Goal: Book appointment/travel/reservation

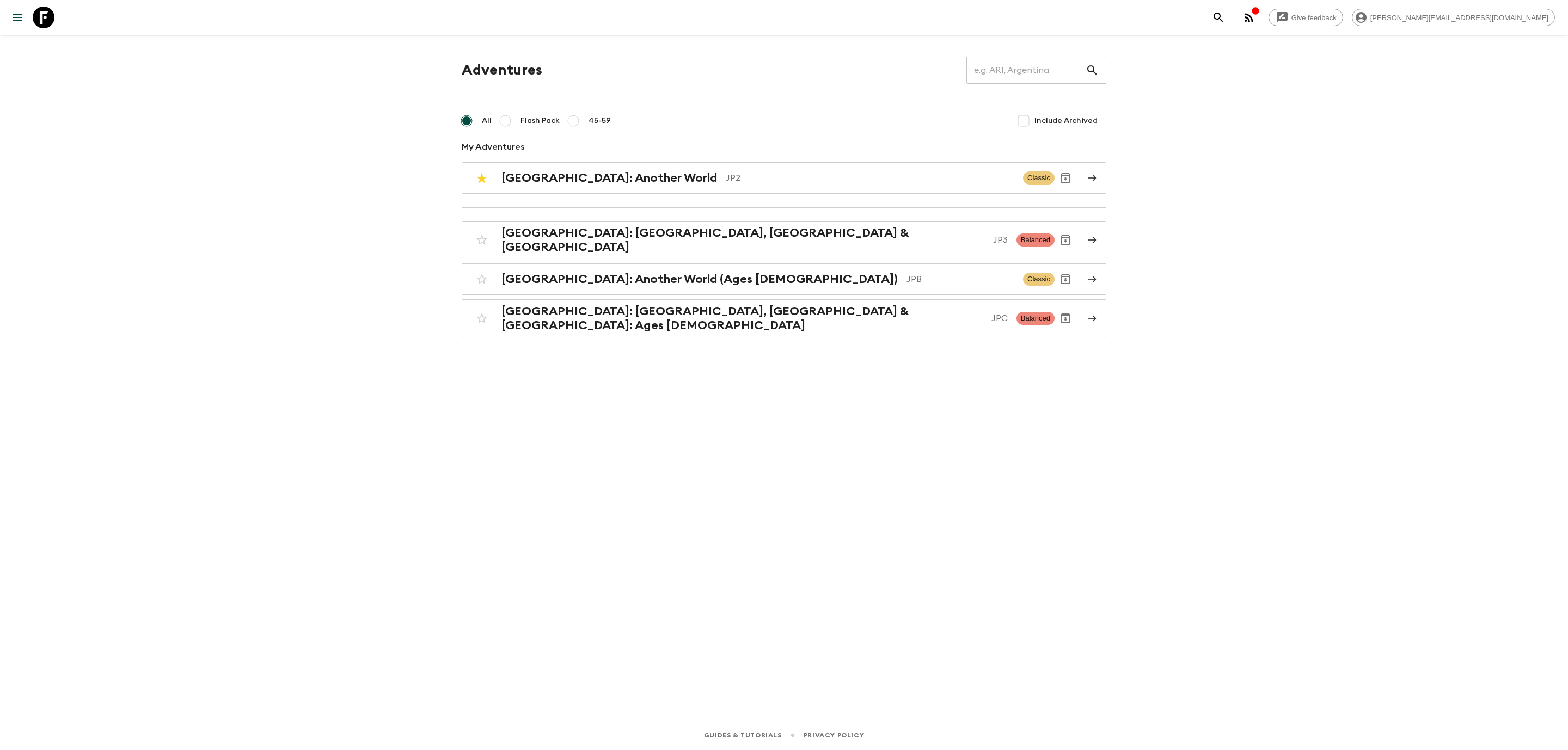
click at [610, 218] on div "Adventures ​ All Flash Pack 45-59 Include Archived My Adventures [GEOGRAPHIC_DA…" at bounding box center [784, 197] width 670 height 281
click at [586, 255] on div "[GEOGRAPHIC_DATA]: [GEOGRAPHIC_DATA], Kanazawa & Tokyo JP3 Balanced [GEOGRAPHIC…" at bounding box center [784, 279] width 645 height 116
click at [586, 235] on h2 "[GEOGRAPHIC_DATA]: [GEOGRAPHIC_DATA], [GEOGRAPHIC_DATA] & [GEOGRAPHIC_DATA]" at bounding box center [743, 240] width 483 height 29
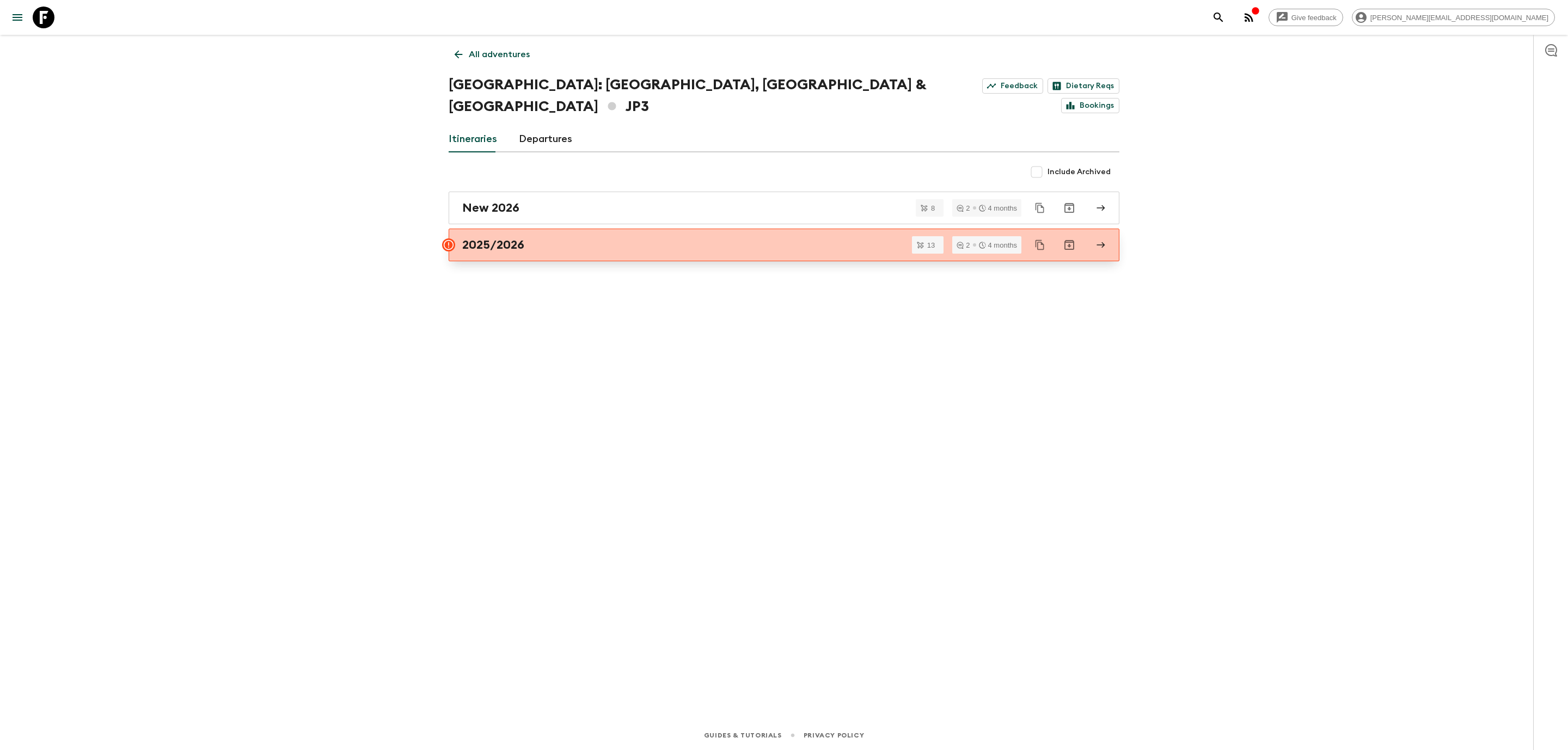
click at [507, 238] on h2 "2025/2026" at bounding box center [493, 245] width 62 height 14
